Goal: Download file/media

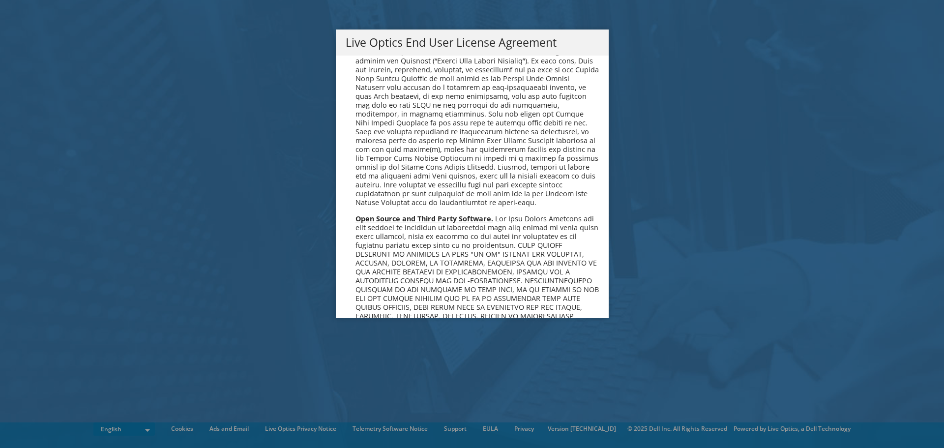
scroll to position [3718, 0]
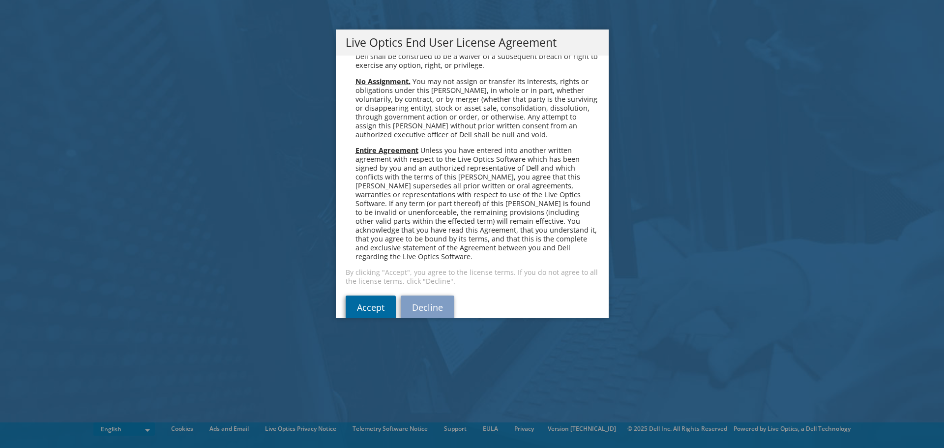
click at [367, 296] on link "Accept" at bounding box center [371, 308] width 50 height 24
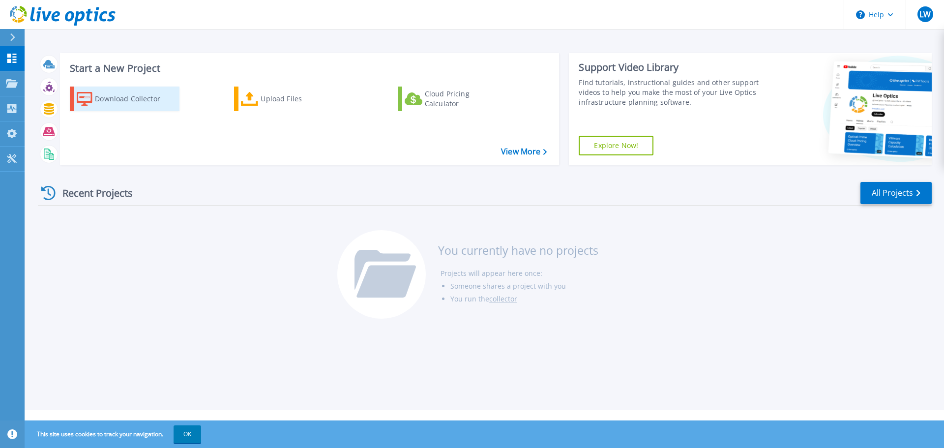
click at [129, 97] on div "Download Collector" at bounding box center [134, 99] width 79 height 20
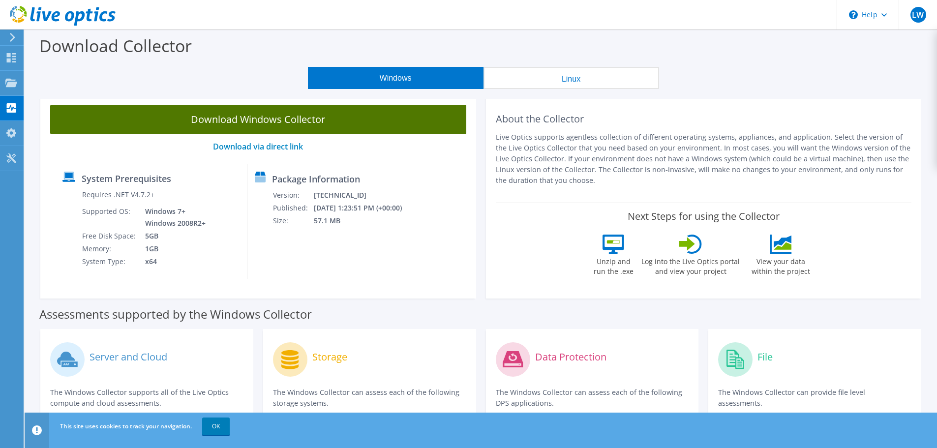
click at [251, 118] on link "Download Windows Collector" at bounding box center [258, 120] width 416 height 30
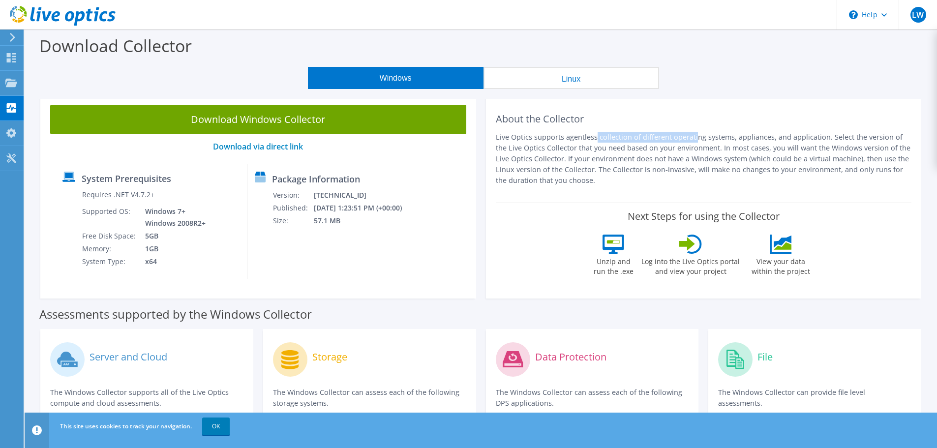
drag, startPoint x: 512, startPoint y: 135, endPoint x: 647, endPoint y: 135, distance: 134.2
click at [645, 132] on p "Live Optics supports agentless collection of different operating systems, appli…" at bounding box center [704, 159] width 416 height 54
drag, startPoint x: 647, startPoint y: 145, endPoint x: 646, endPoint y: 169, distance: 24.1
click at [647, 149] on p "Live Optics supports agentless collection of different operating systems, appli…" at bounding box center [704, 159] width 416 height 54
drag, startPoint x: 519, startPoint y: 126, endPoint x: 647, endPoint y: 149, distance: 129.3
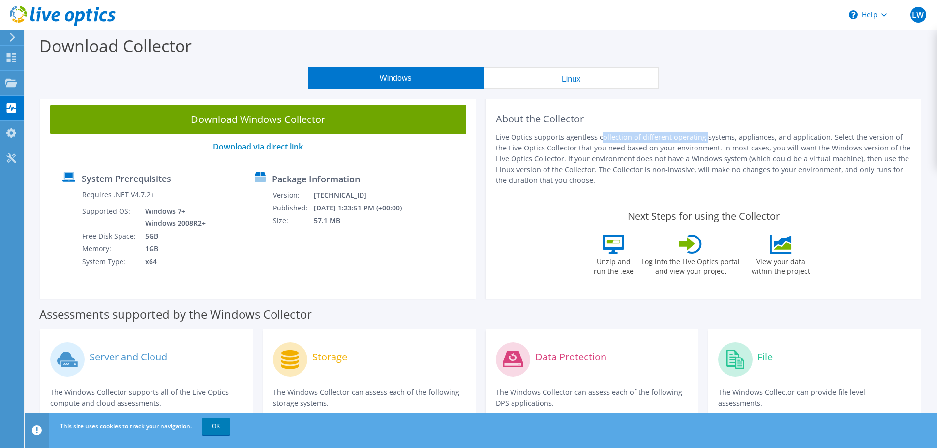
click at [647, 144] on div "About the Collector Live Optics supports agentless collection of different oper…" at bounding box center [704, 149] width 416 height 88
click at [637, 162] on p "Live Optics supports agentless collection of different operating systems, appli…" at bounding box center [704, 159] width 416 height 54
drag, startPoint x: 686, startPoint y: 133, endPoint x: 690, endPoint y: 138, distance: 6.0
click at [690, 137] on div "About the Collector Live Optics supports agentless collection of different oper…" at bounding box center [704, 149] width 416 height 88
drag, startPoint x: 684, startPoint y: 155, endPoint x: 675, endPoint y: 155, distance: 8.9
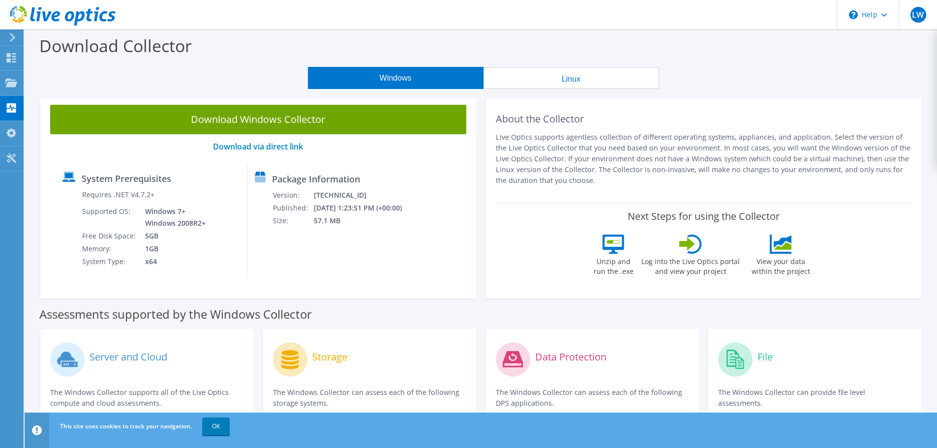
click at [678, 155] on p "Live Optics supports agentless collection of different operating systems, appli…" at bounding box center [704, 159] width 416 height 54
drag, startPoint x: 680, startPoint y: 135, endPoint x: 704, endPoint y: 157, distance: 33.1
click at [709, 144] on p "Live Optics supports agentless collection of different operating systems, appli…" at bounding box center [704, 159] width 416 height 54
drag, startPoint x: 704, startPoint y: 157, endPoint x: 595, endPoint y: 137, distance: 110.6
click at [699, 156] on p "Live Optics supports agentless collection of different operating systems, appli…" at bounding box center [704, 159] width 416 height 54
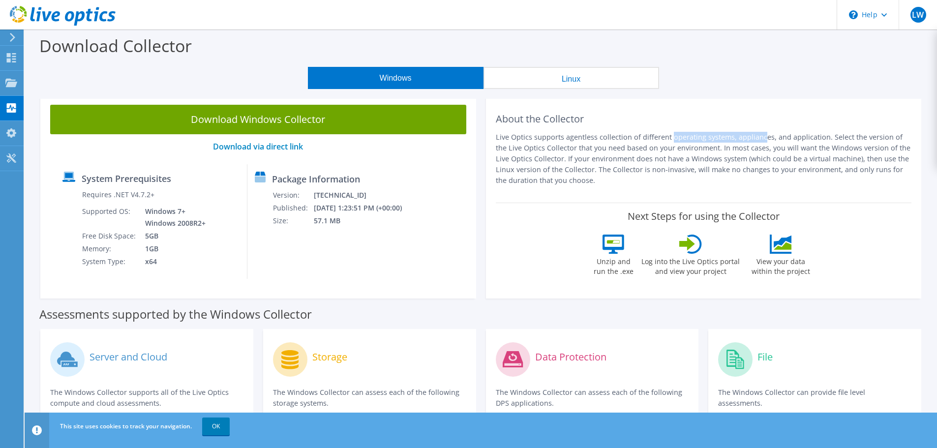
drag, startPoint x: 595, startPoint y: 137, endPoint x: 684, endPoint y: 144, distance: 89.3
click at [683, 142] on p "Live Optics supports agentless collection of different operating systems, appli…" at bounding box center [704, 159] width 416 height 54
click at [682, 166] on p "Live Optics supports agentless collection of different operating systems, appli…" at bounding box center [704, 159] width 416 height 54
drag, startPoint x: 697, startPoint y: 128, endPoint x: 688, endPoint y: 126, distance: 9.1
click at [688, 126] on div "About the Collector Live Optics supports agentless collection of different oper…" at bounding box center [704, 149] width 416 height 88
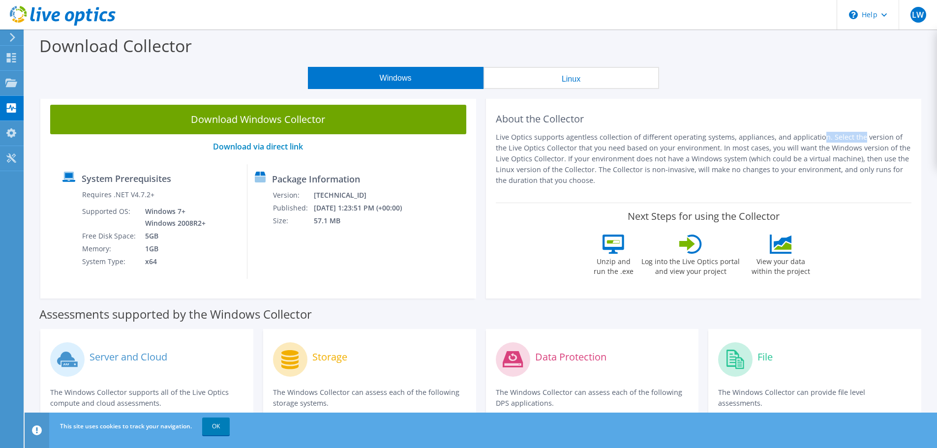
drag, startPoint x: 779, startPoint y: 133, endPoint x: 822, endPoint y: 154, distance: 47.5
click at [795, 137] on p "Live Optics supports agentless collection of different operating systems, appli…" at bounding box center [704, 159] width 416 height 54
drag, startPoint x: 821, startPoint y: 135, endPoint x: 692, endPoint y: 135, distance: 129.3
click at [697, 130] on div "About the Collector Live Optics supports agentless collection of different oper…" at bounding box center [704, 149] width 416 height 88
click at [712, 166] on p "Live Optics supports agentless collection of different operating systems, appli…" at bounding box center [704, 159] width 416 height 54
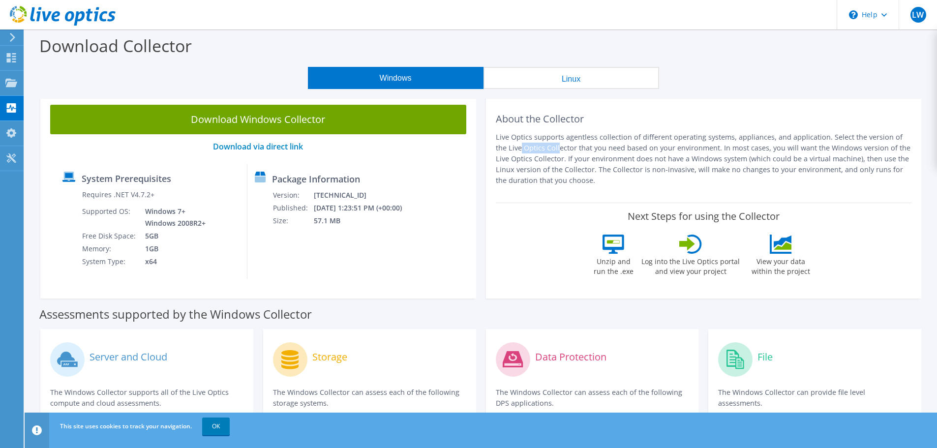
drag, startPoint x: 843, startPoint y: 135, endPoint x: 886, endPoint y: 138, distance: 43.4
click at [886, 138] on p "Live Optics supports agentless collection of different operating systems, appli…" at bounding box center [704, 159] width 416 height 54
drag, startPoint x: 526, startPoint y: 149, endPoint x: 635, endPoint y: 157, distance: 109.5
click at [636, 149] on p "Live Optics supports agentless collection of different operating systems, appli…" at bounding box center [704, 159] width 416 height 54
click at [633, 161] on p "Live Optics supports agentless collection of different operating systems, appli…" at bounding box center [704, 159] width 416 height 54
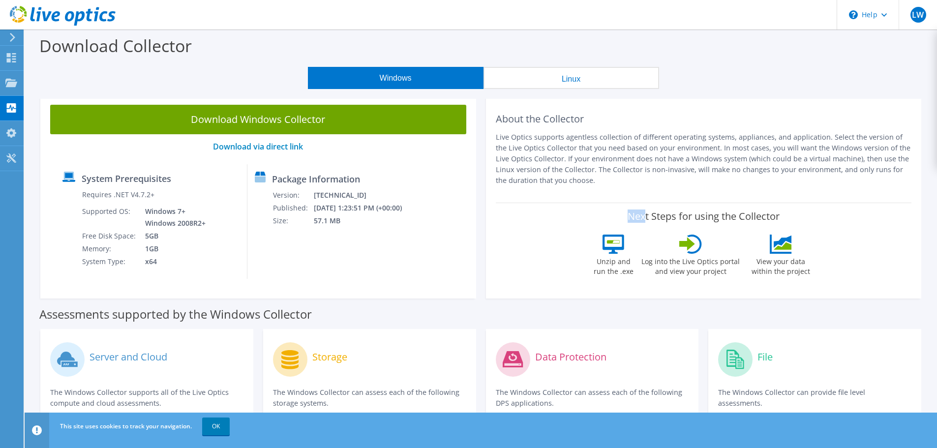
drag, startPoint x: 511, startPoint y: 214, endPoint x: 587, endPoint y: 144, distance: 103.7
click at [643, 204] on div "Next Steps for using the Collector Unzip and run the .exe Log into the Live Opt…" at bounding box center [704, 246] width 416 height 86
drag, startPoint x: 587, startPoint y: 144, endPoint x: 599, endPoint y: 162, distance: 22.1
click at [618, 149] on p "Live Optics supports agentless collection of different operating systems, appli…" at bounding box center [704, 159] width 416 height 54
drag, startPoint x: 614, startPoint y: 159, endPoint x: 721, endPoint y: 162, distance: 106.7
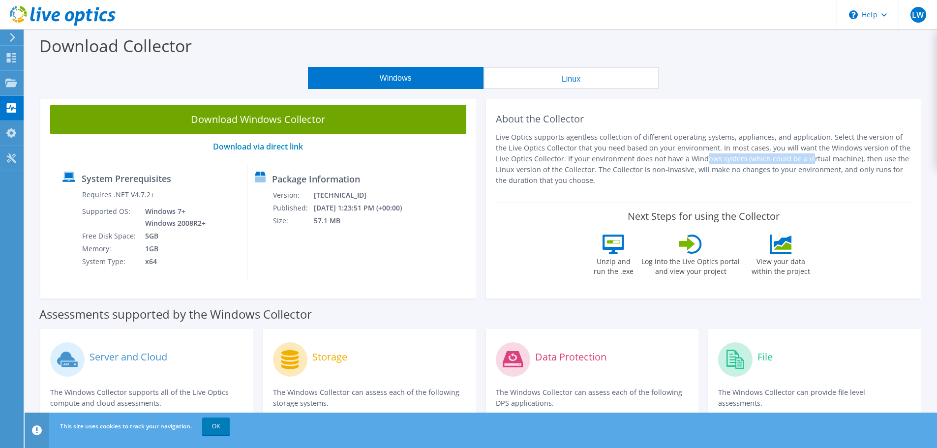
click at [719, 161] on p "Live Optics supports agentless collection of different operating systems, appli…" at bounding box center [704, 159] width 416 height 54
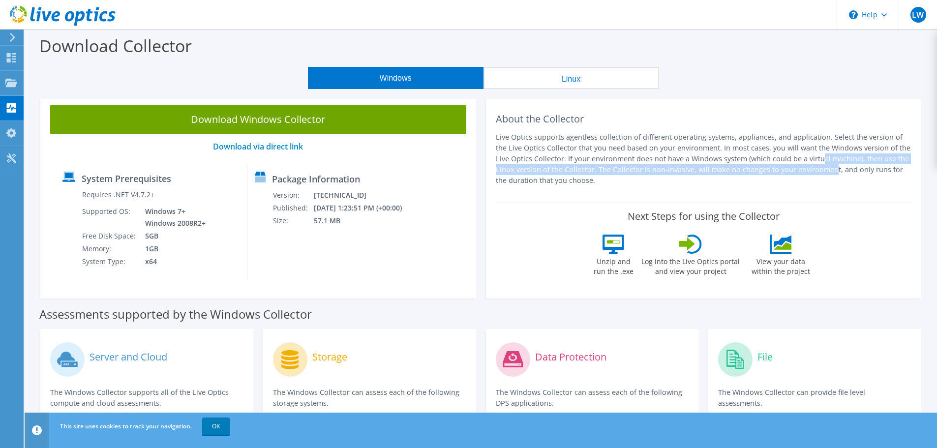
click at [721, 163] on p "Live Optics supports agentless collection of different operating systems, appli…" at bounding box center [704, 159] width 416 height 54
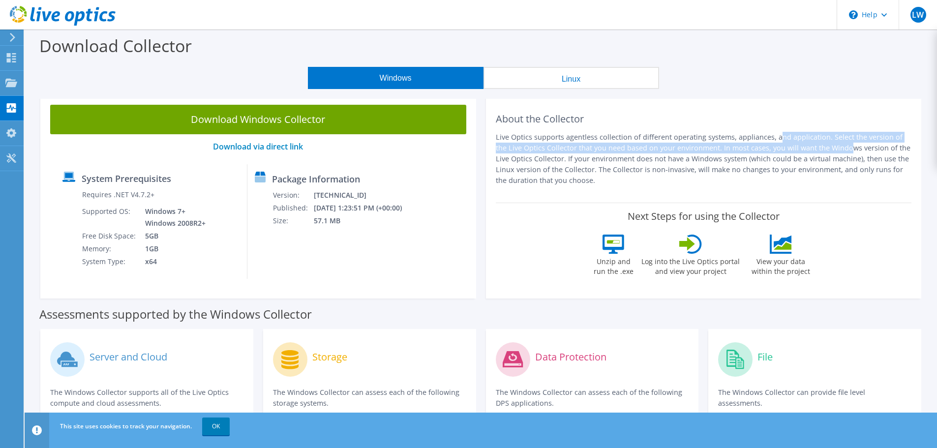
drag, startPoint x: 704, startPoint y: 144, endPoint x: 783, endPoint y: 176, distance: 85.6
click at [783, 149] on p "Live Optics supports agentless collection of different operating systems, appli…" at bounding box center [704, 159] width 416 height 54
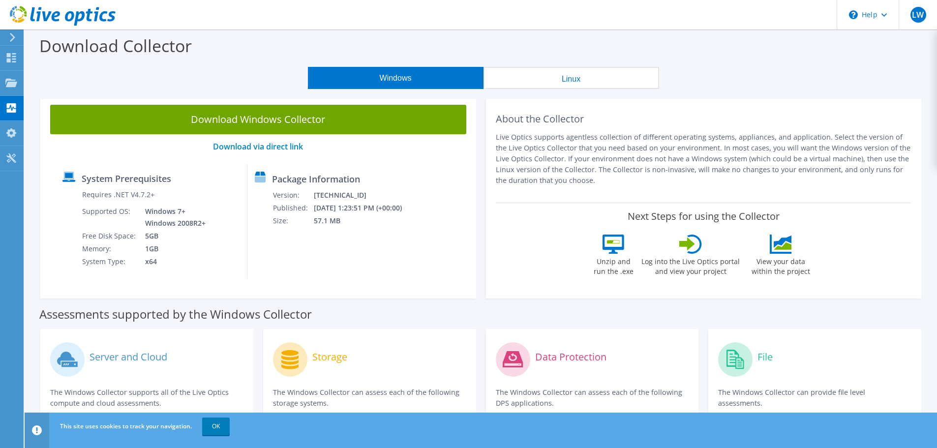
click at [783, 179] on p "Live Optics supports agentless collection of different operating systems, appli…" at bounding box center [704, 159] width 416 height 54
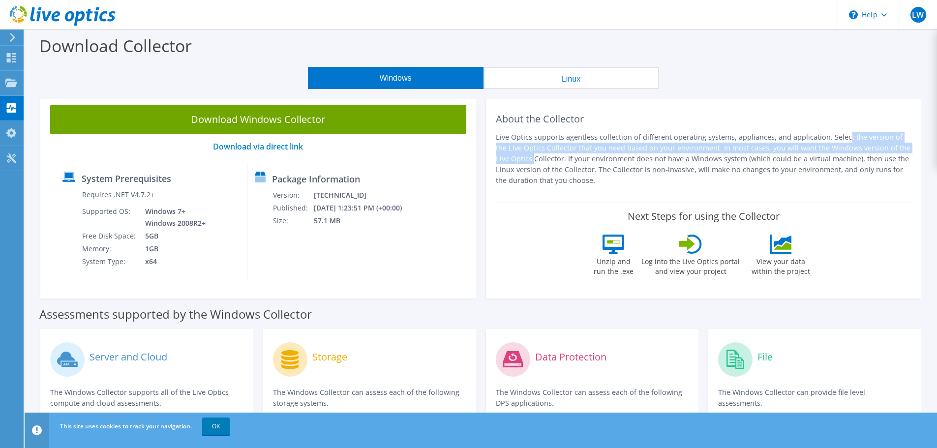
drag, startPoint x: 777, startPoint y: 137, endPoint x: 855, endPoint y: 154, distance: 79.6
click at [855, 152] on p "Live Optics supports agentless collection of different operating systems, appli…" at bounding box center [704, 159] width 416 height 54
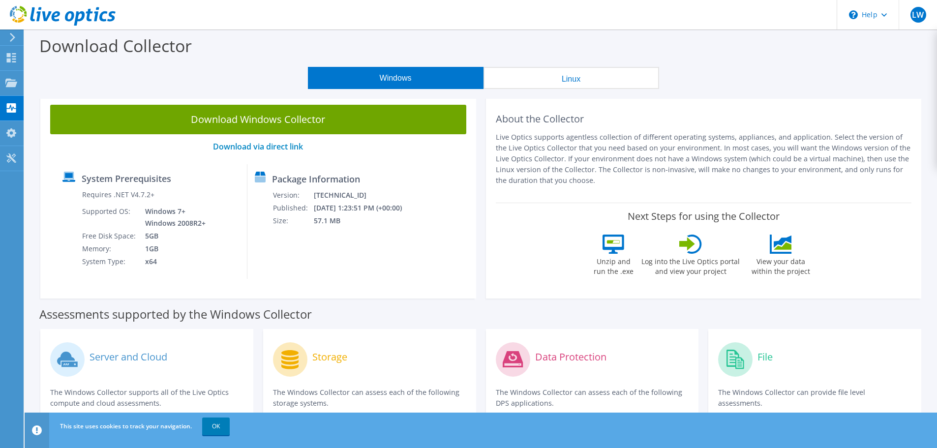
click at [852, 171] on p "Live Optics supports agentless collection of different operating systems, appli…" at bounding box center [704, 159] width 416 height 54
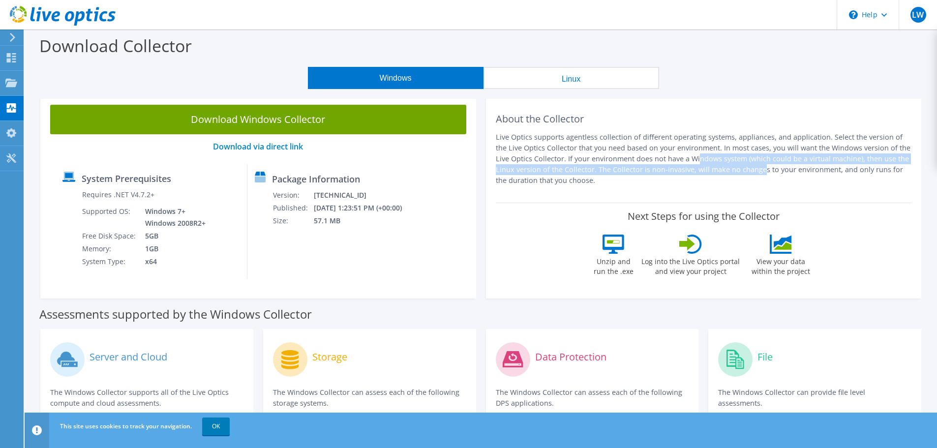
drag, startPoint x: 642, startPoint y: 164, endPoint x: 671, endPoint y: 179, distance: 32.8
click at [667, 168] on p "Live Optics supports agentless collection of different operating systems, appli…" at bounding box center [704, 159] width 416 height 54
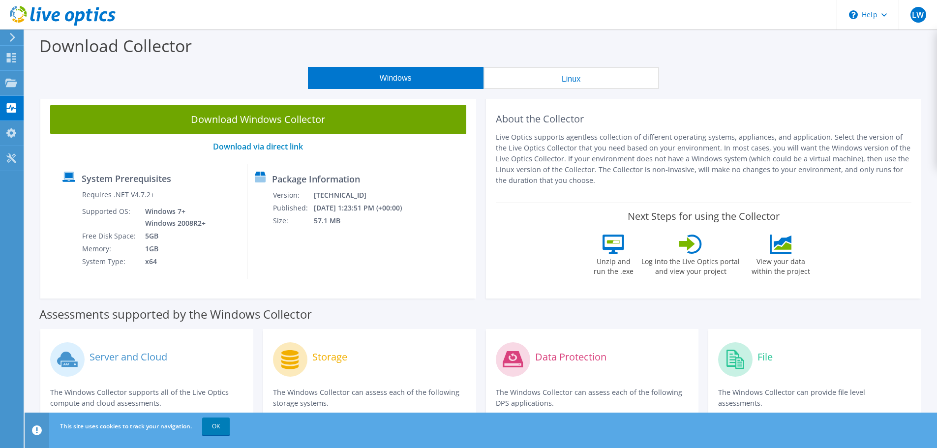
click at [671, 181] on p "Live Optics supports agentless collection of different operating systems, appli…" at bounding box center [704, 159] width 416 height 54
drag, startPoint x: 612, startPoint y: 169, endPoint x: 738, endPoint y: 178, distance: 126.2
click at [731, 173] on p "Live Optics supports agentless collection of different operating systems, appli…" at bounding box center [704, 159] width 416 height 54
drag, startPoint x: 746, startPoint y: 185, endPoint x: 824, endPoint y: 157, distance: 82.4
click at [748, 185] on p "Live Optics supports agentless collection of different operating systems, appli…" at bounding box center [704, 159] width 416 height 54
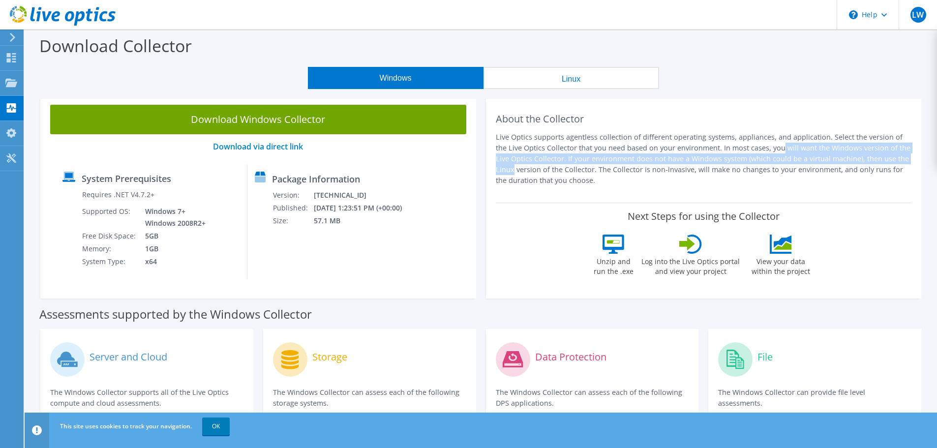
drag, startPoint x: 684, startPoint y: 149, endPoint x: 661, endPoint y: 147, distance: 22.7
click at [673, 147] on p "Live Optics supports agentless collection of different operating systems, appli…" at bounding box center [704, 159] width 416 height 54
